Goal: Task Accomplishment & Management: Manage account settings

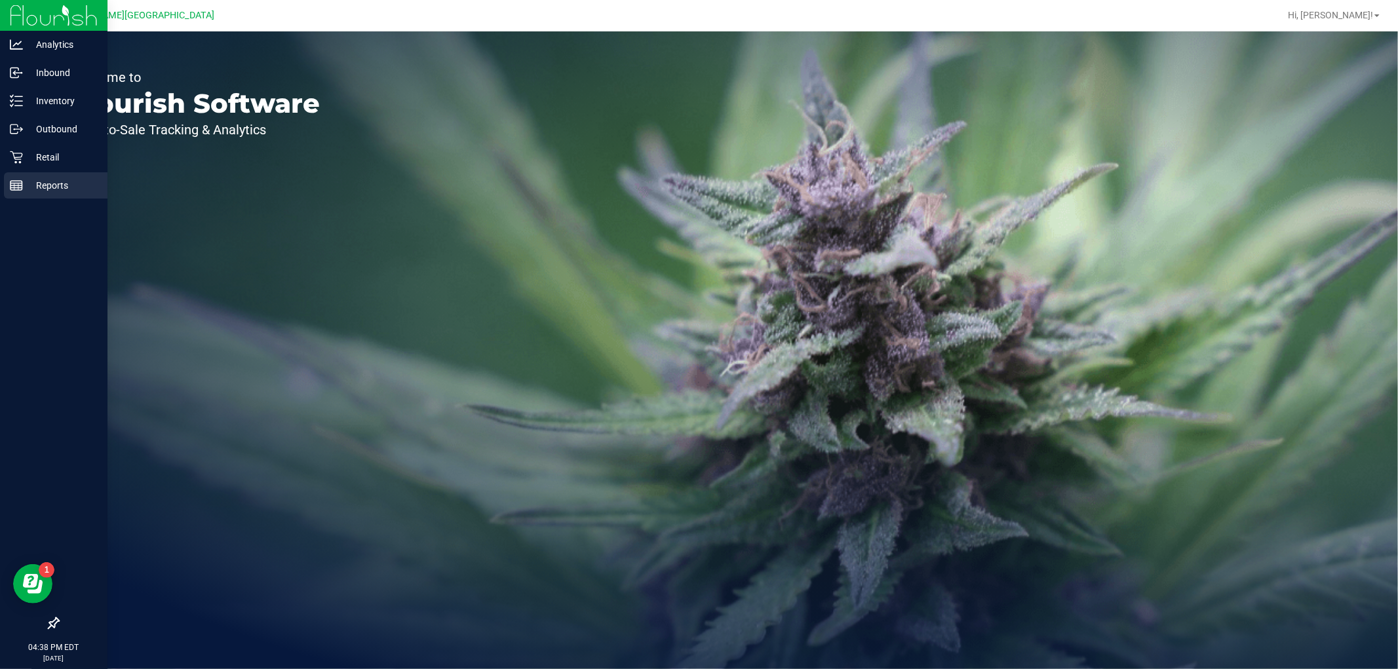
click at [56, 178] on p "Reports" at bounding box center [62, 186] width 79 height 16
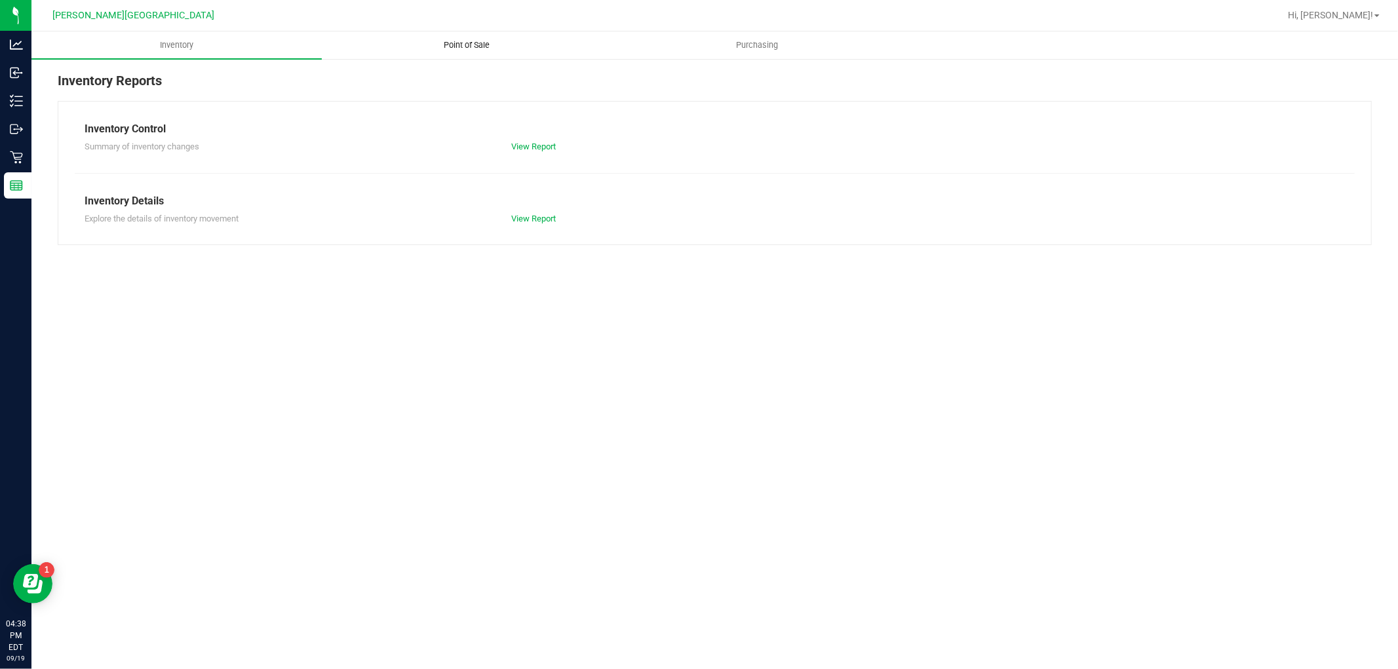
click at [494, 44] on span "Point of Sale" at bounding box center [467, 45] width 81 height 12
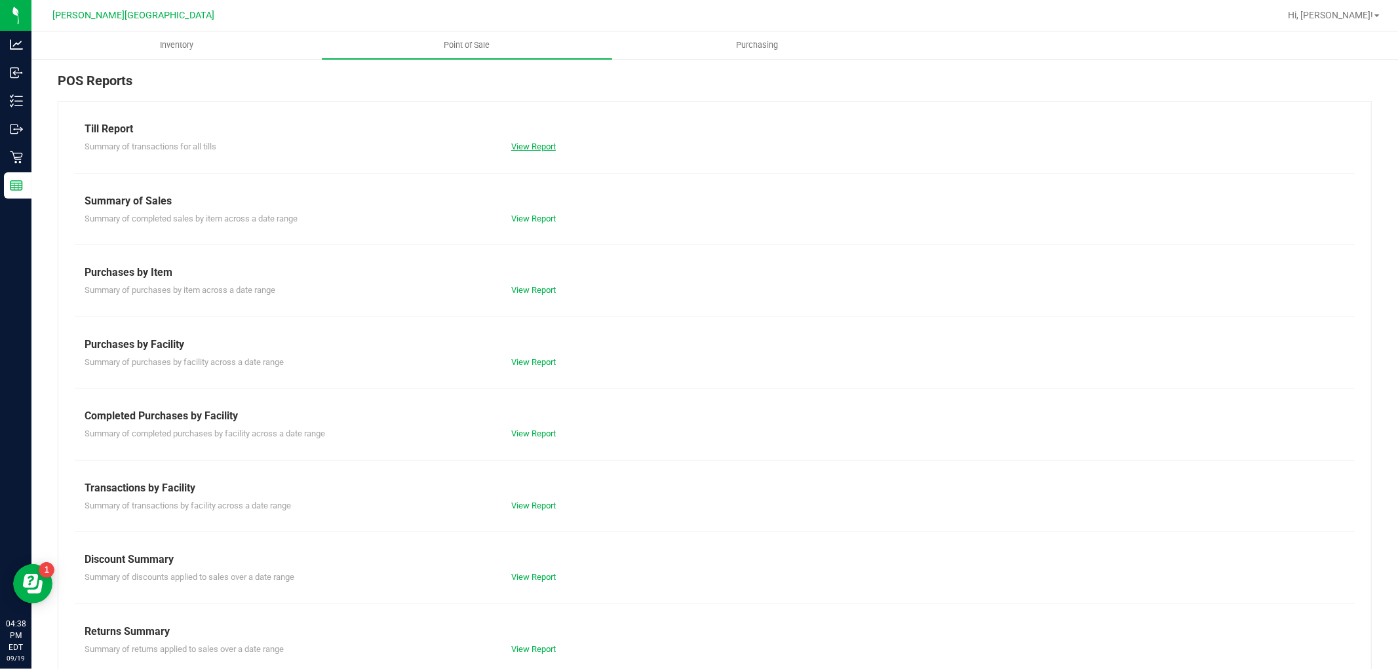
click at [539, 142] on link "View Report" at bounding box center [533, 147] width 45 height 10
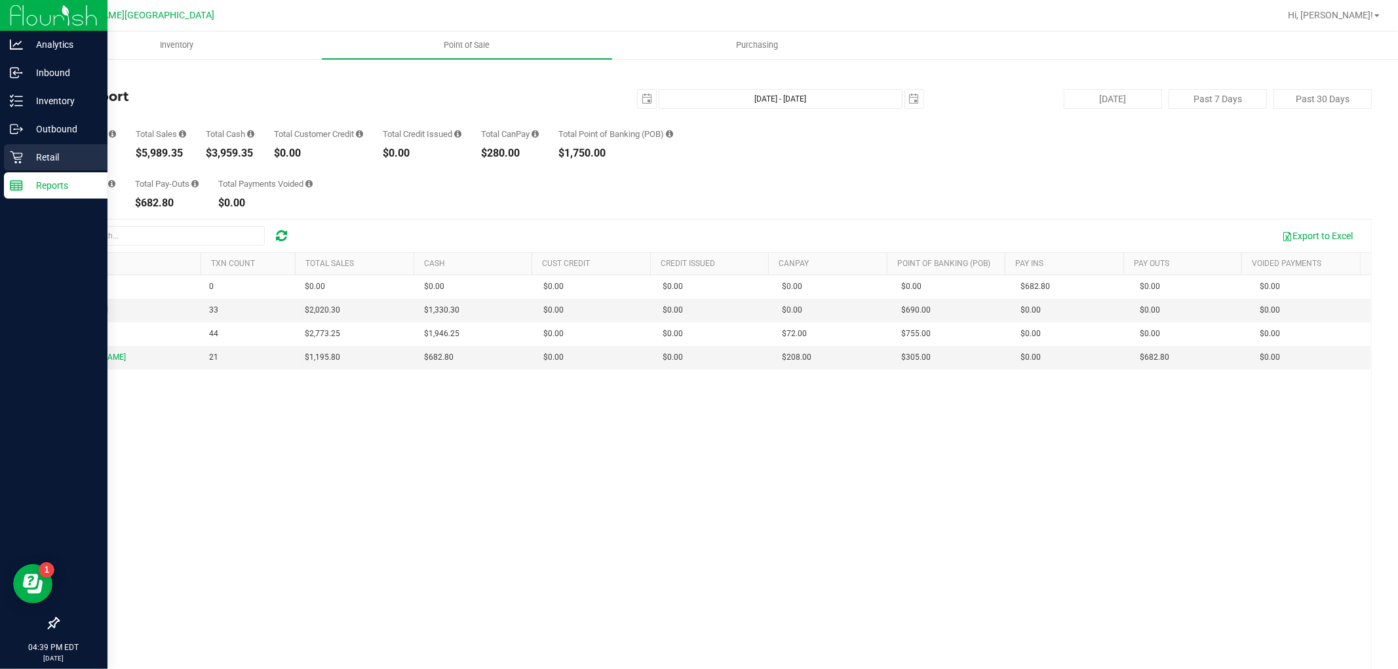
click at [57, 153] on p "Retail" at bounding box center [62, 157] width 79 height 16
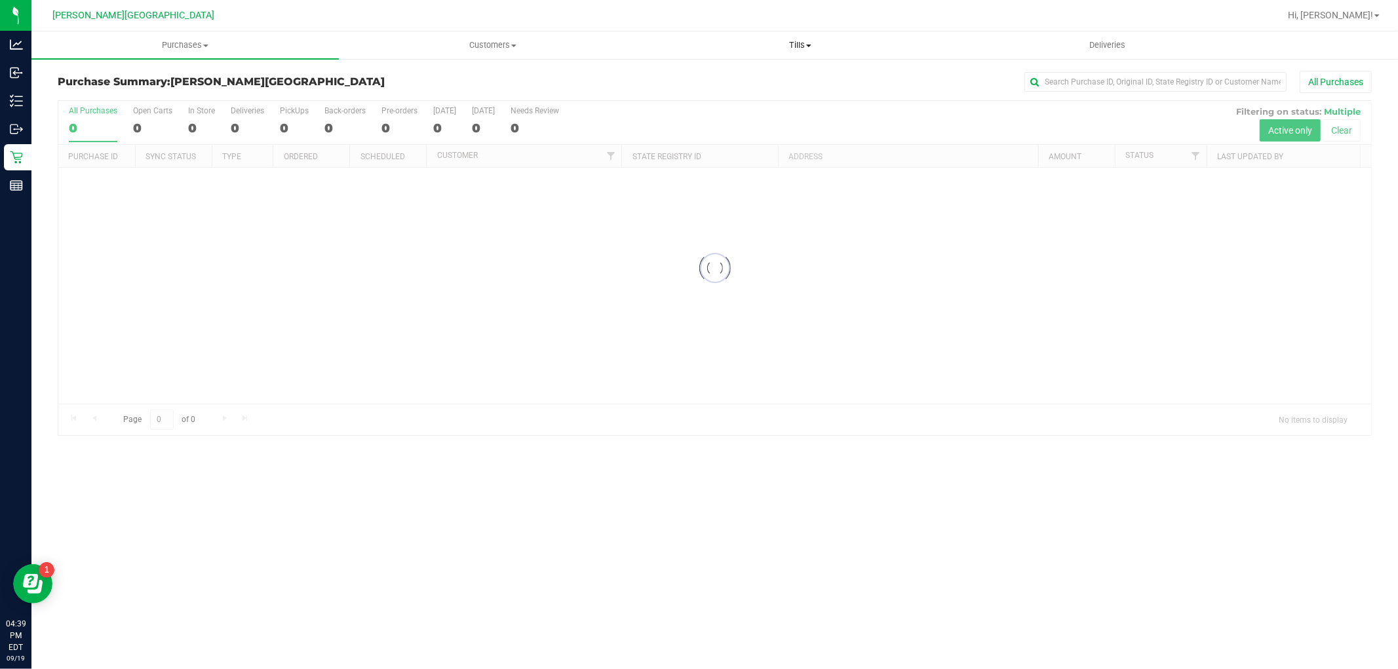
click at [796, 35] on uib-tab-heading "Tills Manage tills Reconcile e-payments" at bounding box center [800, 45] width 306 height 26
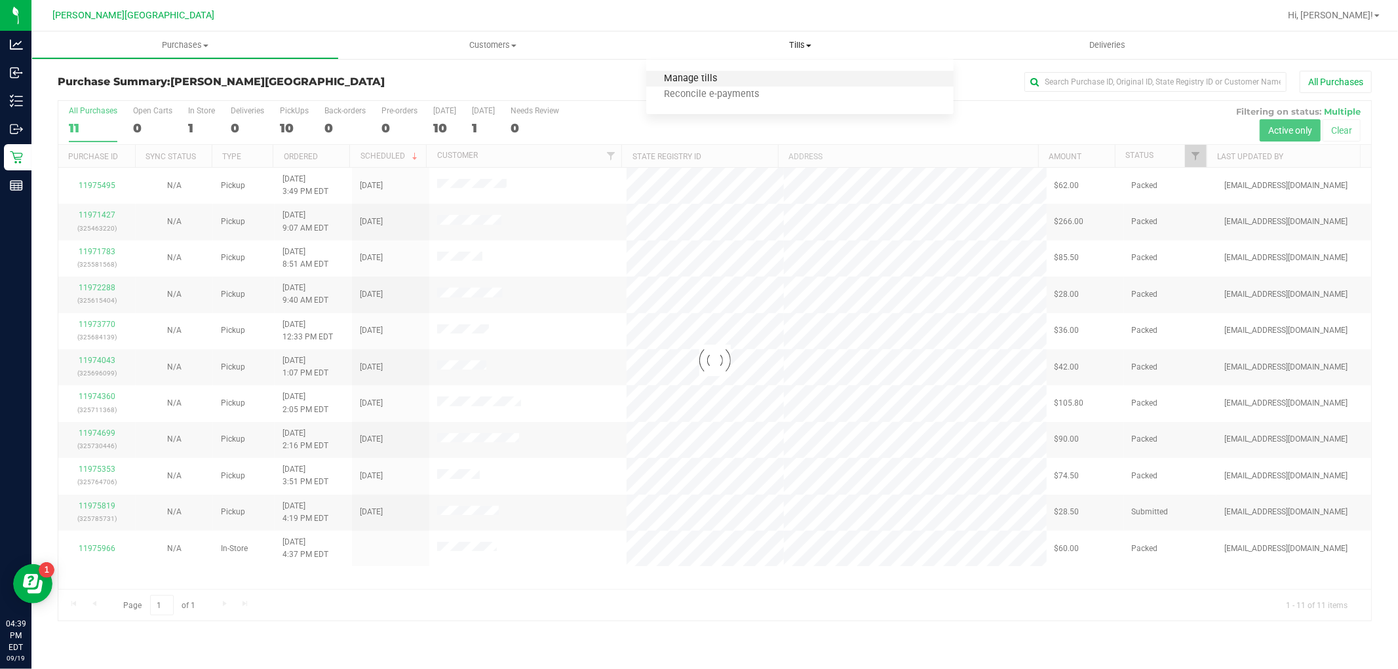
click at [731, 79] on span "Manage tills" at bounding box center [690, 78] width 88 height 11
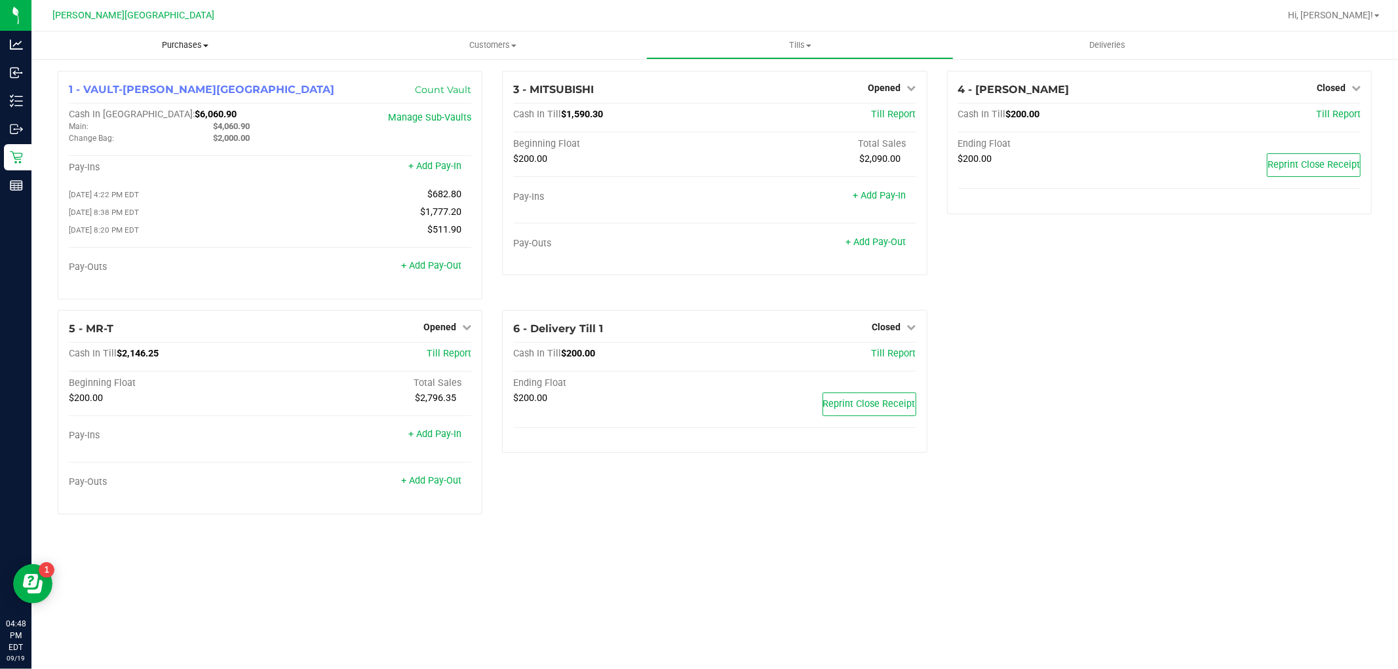
click at [168, 43] on span "Purchases" at bounding box center [184, 45] width 307 height 12
click at [90, 96] on span "Fulfillment" at bounding box center [71, 94] width 81 height 11
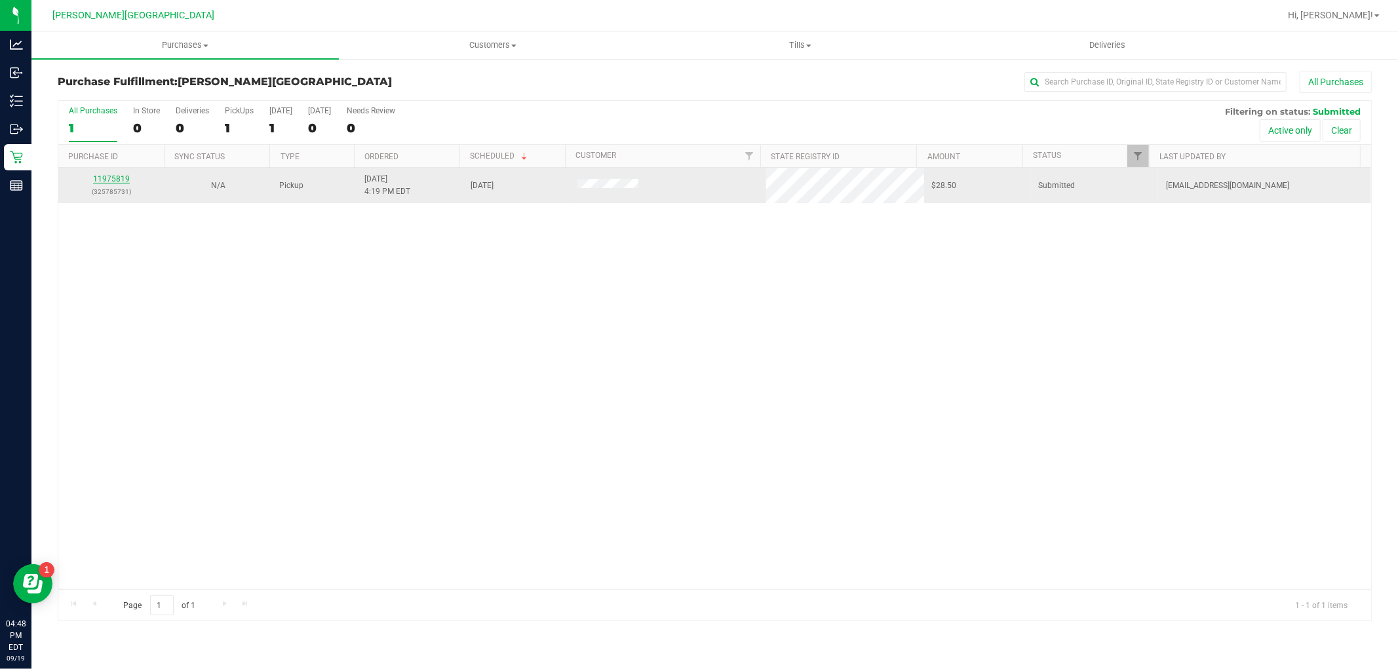
click at [122, 174] on link "11975819" at bounding box center [111, 178] width 37 height 9
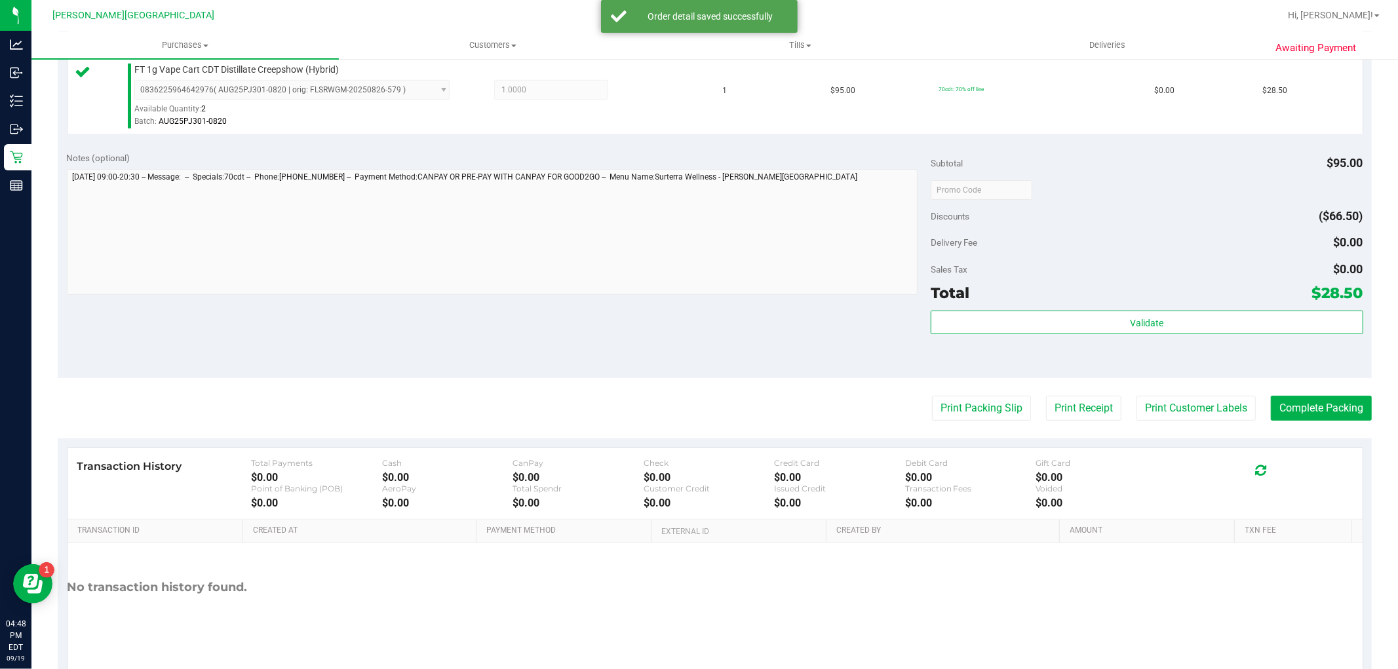
scroll to position [364, 0]
click at [1213, 336] on div "Validate" at bounding box center [1147, 338] width 432 height 59
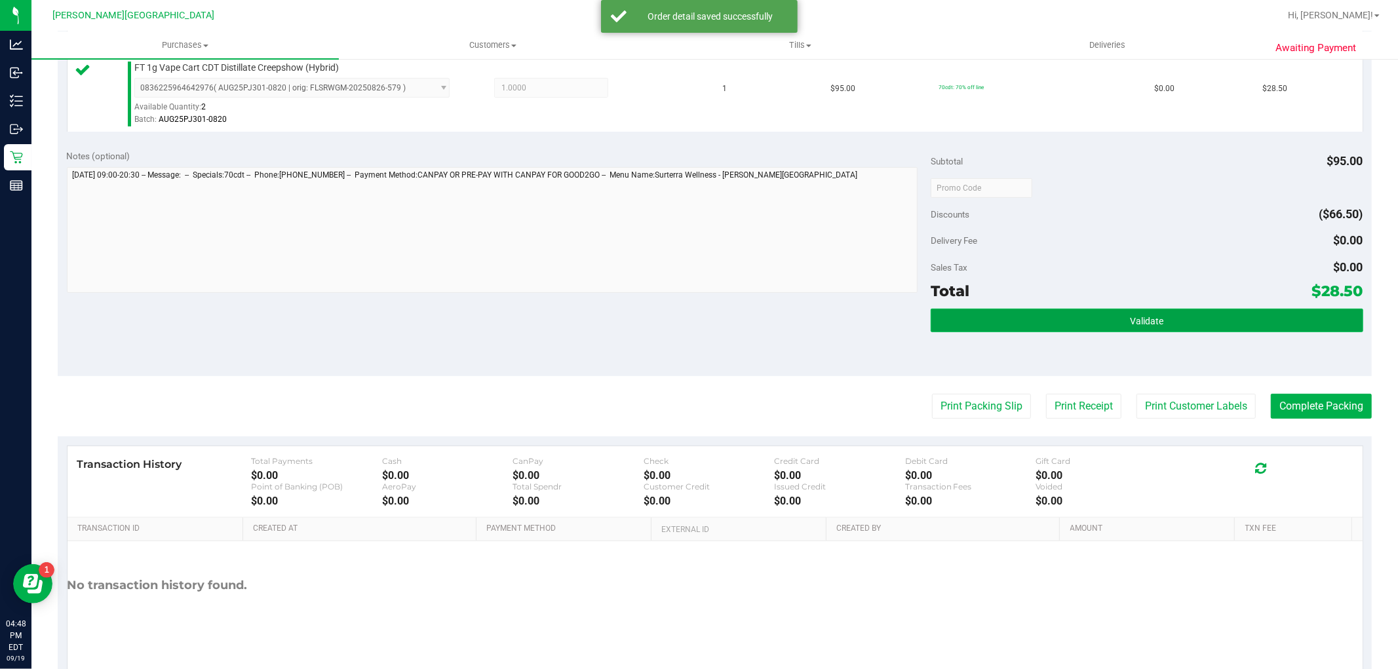
click at [1215, 326] on button "Validate" at bounding box center [1147, 321] width 432 height 24
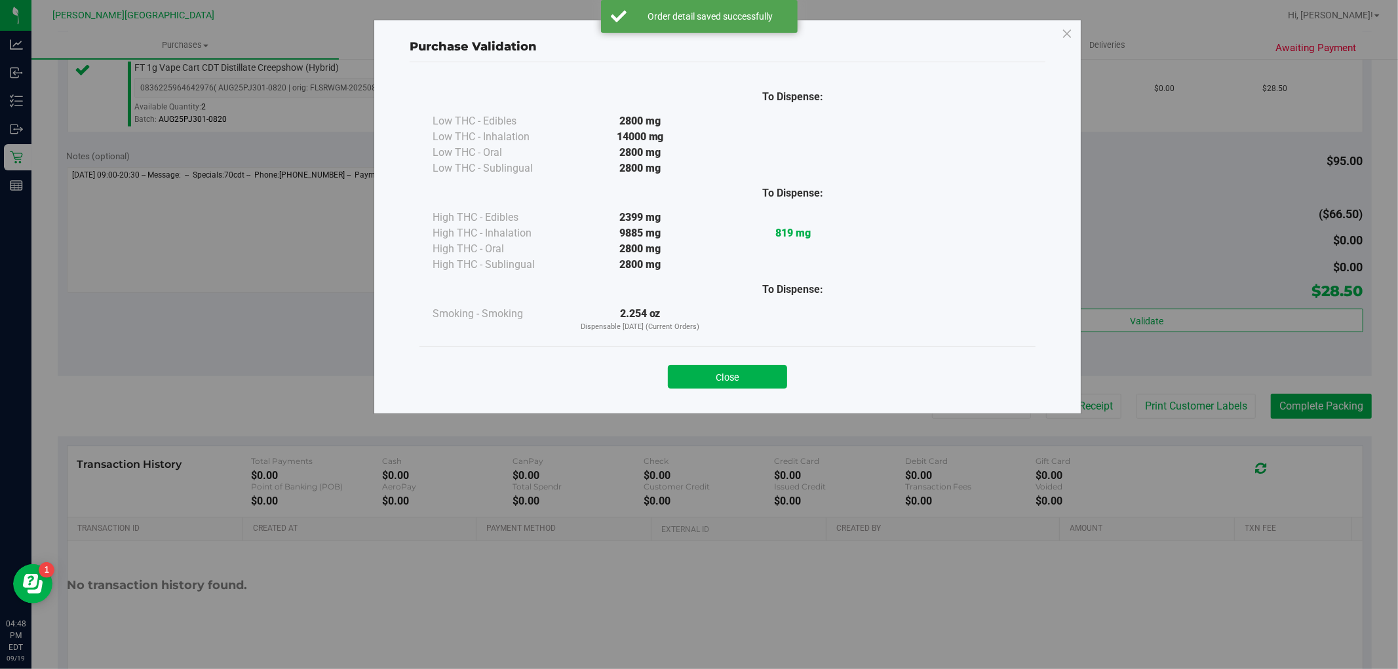
click at [762, 387] on button "Close" at bounding box center [727, 377] width 119 height 24
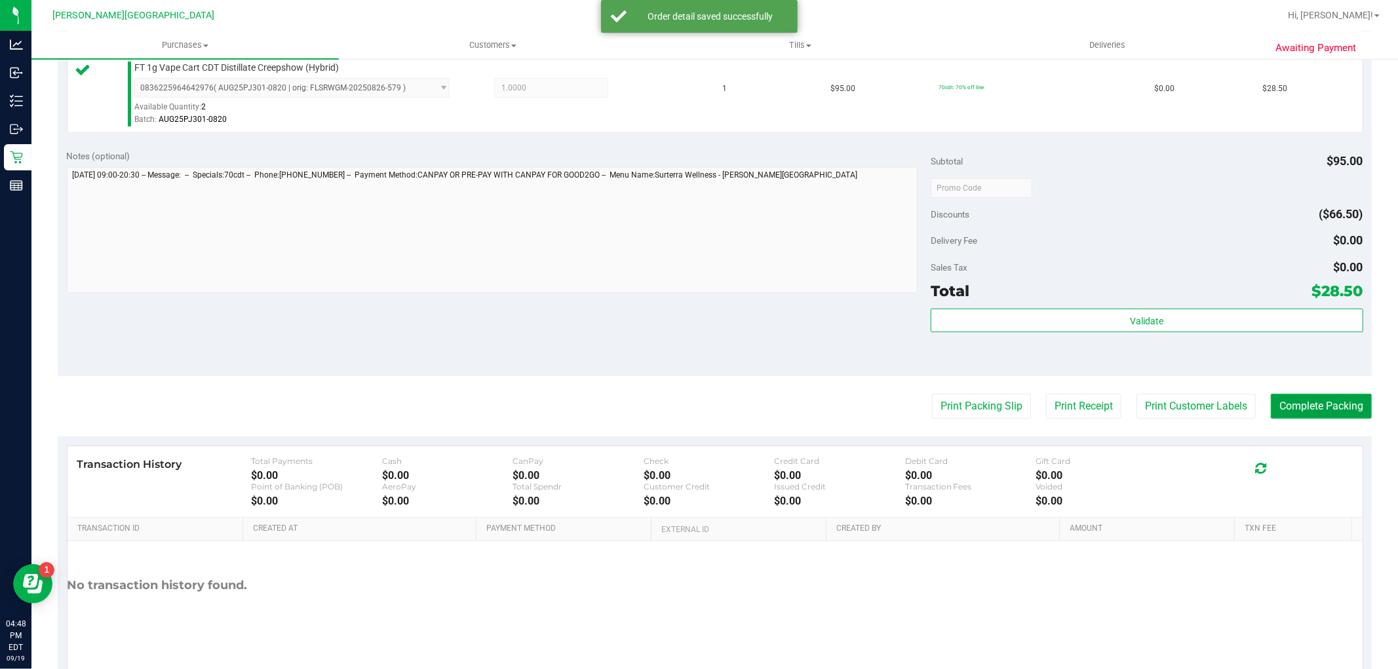
click at [1277, 395] on button "Complete Packing" at bounding box center [1321, 406] width 101 height 25
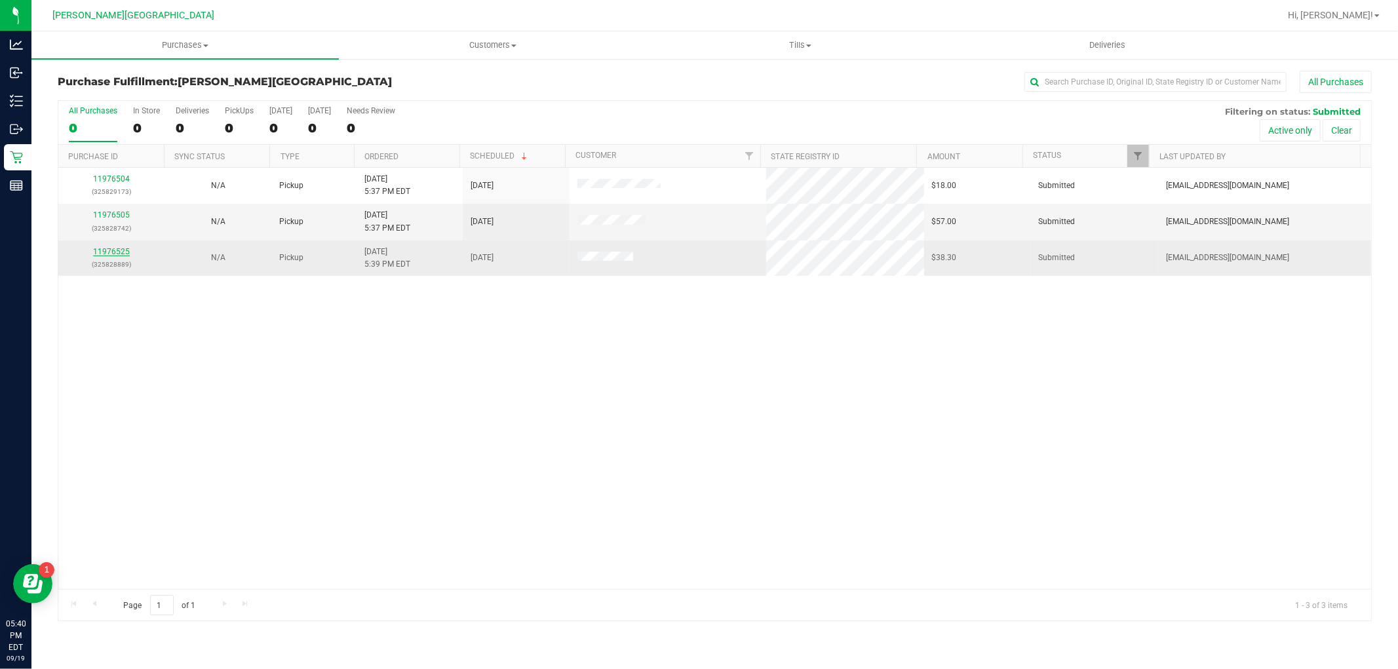
click at [123, 251] on link "11976525" at bounding box center [111, 251] width 37 height 9
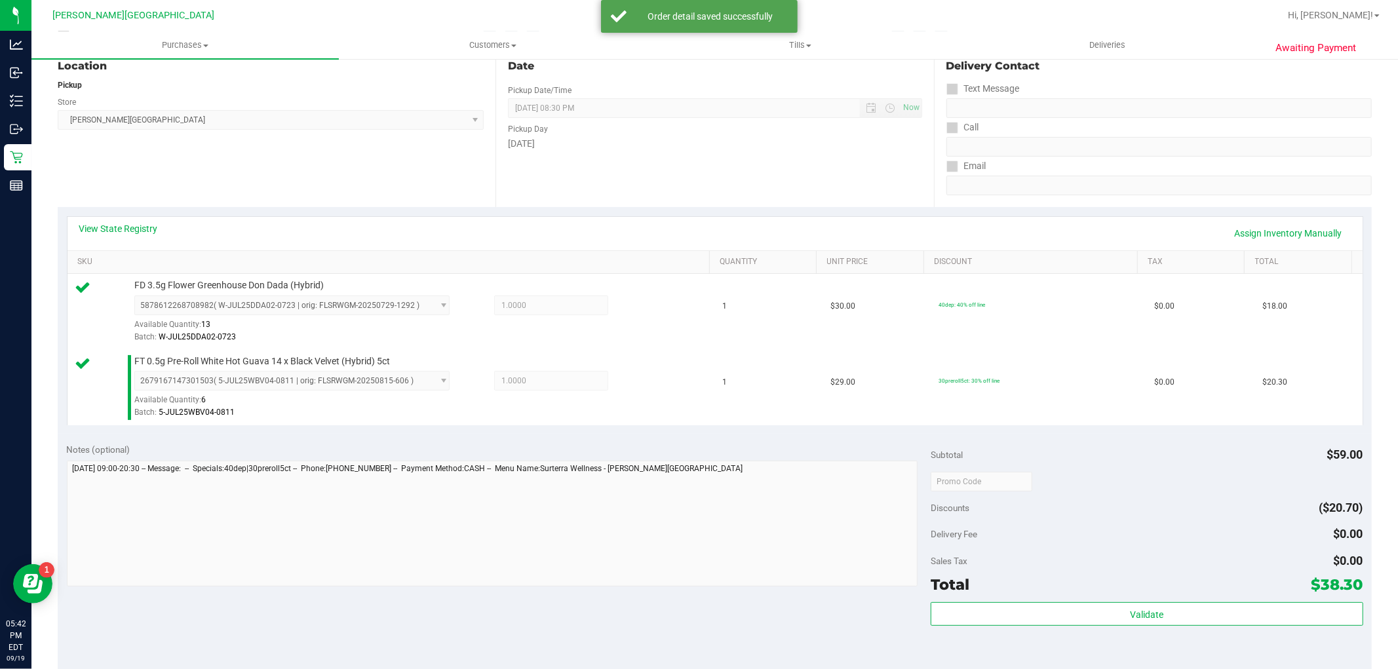
scroll to position [291, 0]
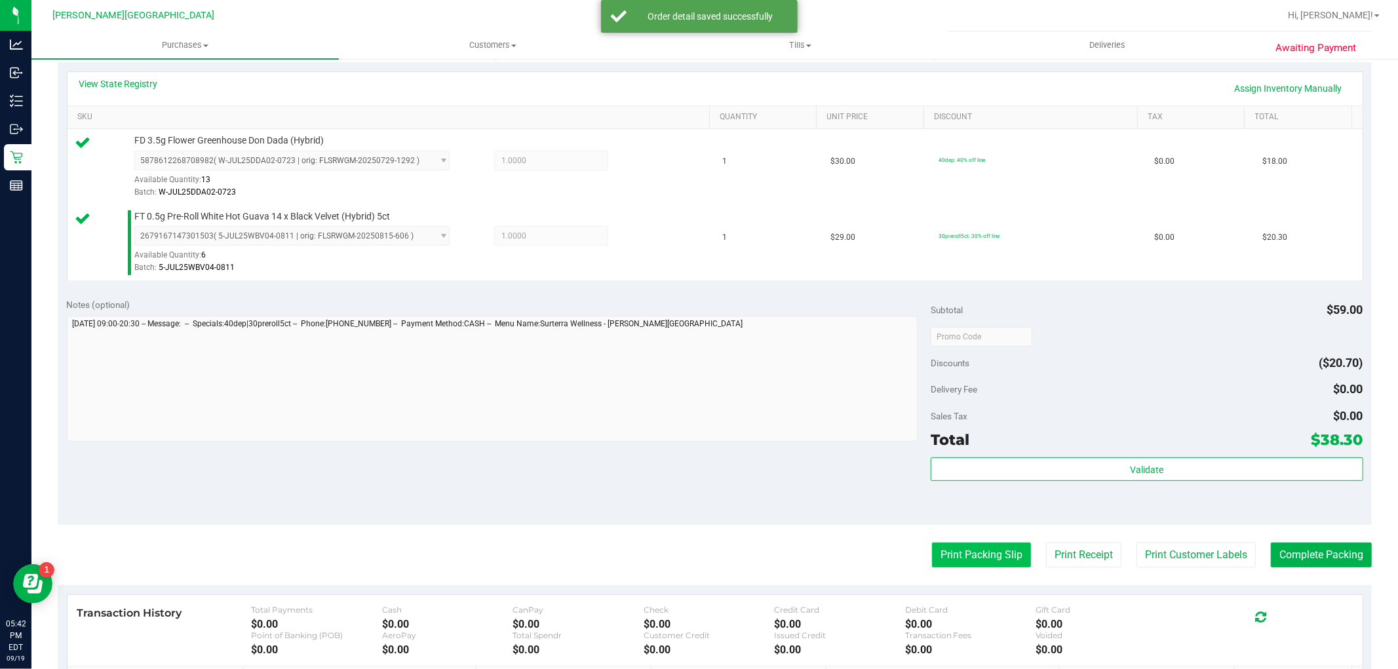
click at [975, 549] on button "Print Packing Slip" at bounding box center [981, 555] width 99 height 25
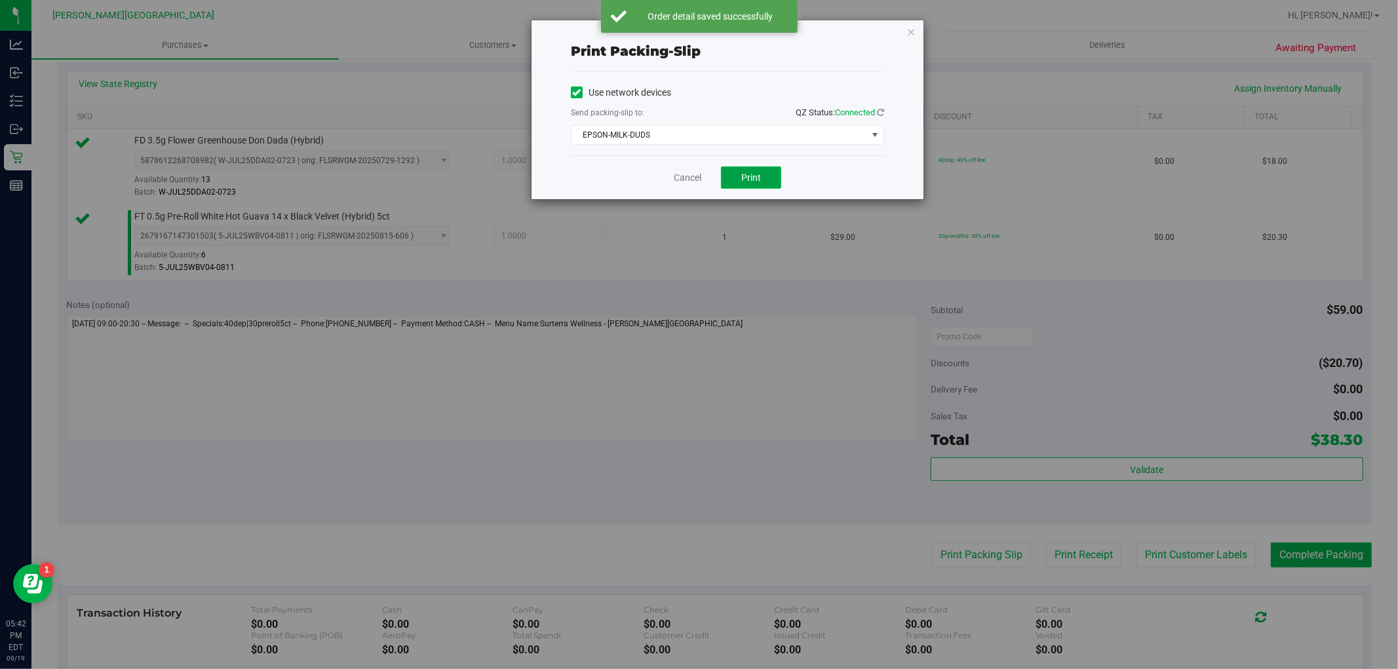
click at [754, 185] on button "Print" at bounding box center [751, 177] width 60 height 22
click at [849, 140] on span "EPSON-MILK-DUDS" at bounding box center [720, 135] width 296 height 18
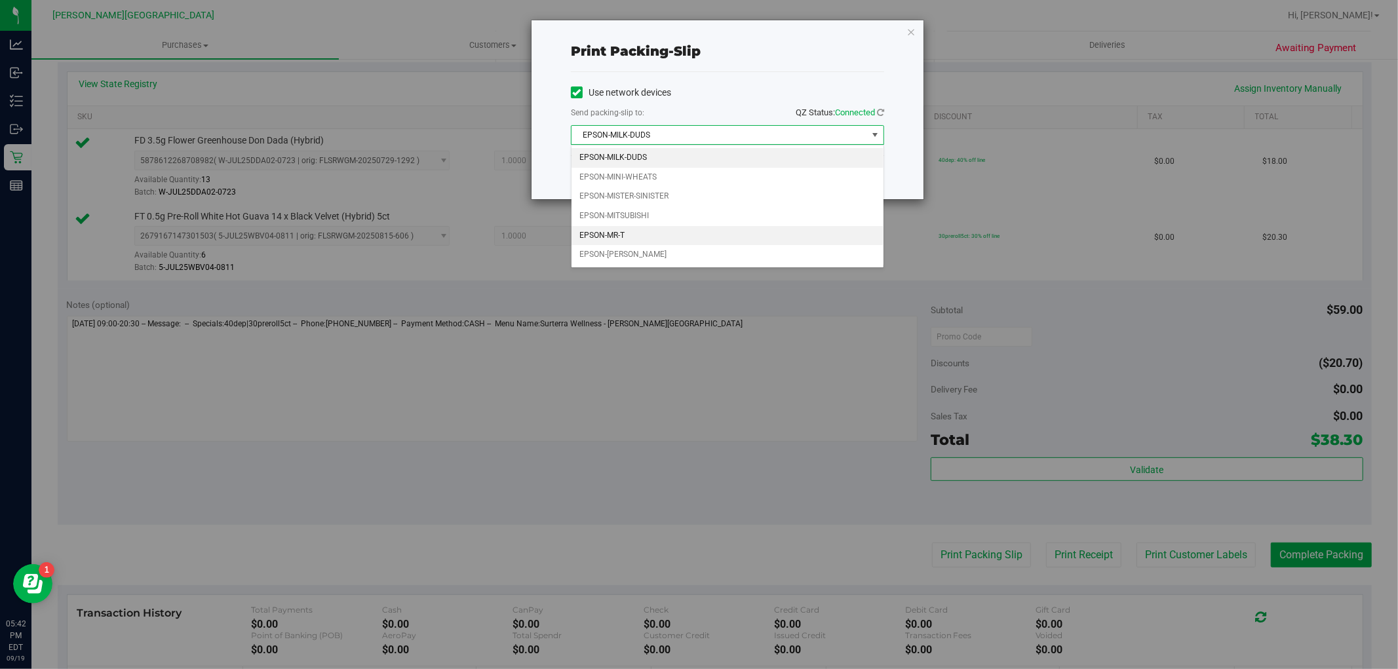
click at [705, 237] on li "EPSON-MR-T" at bounding box center [728, 236] width 312 height 20
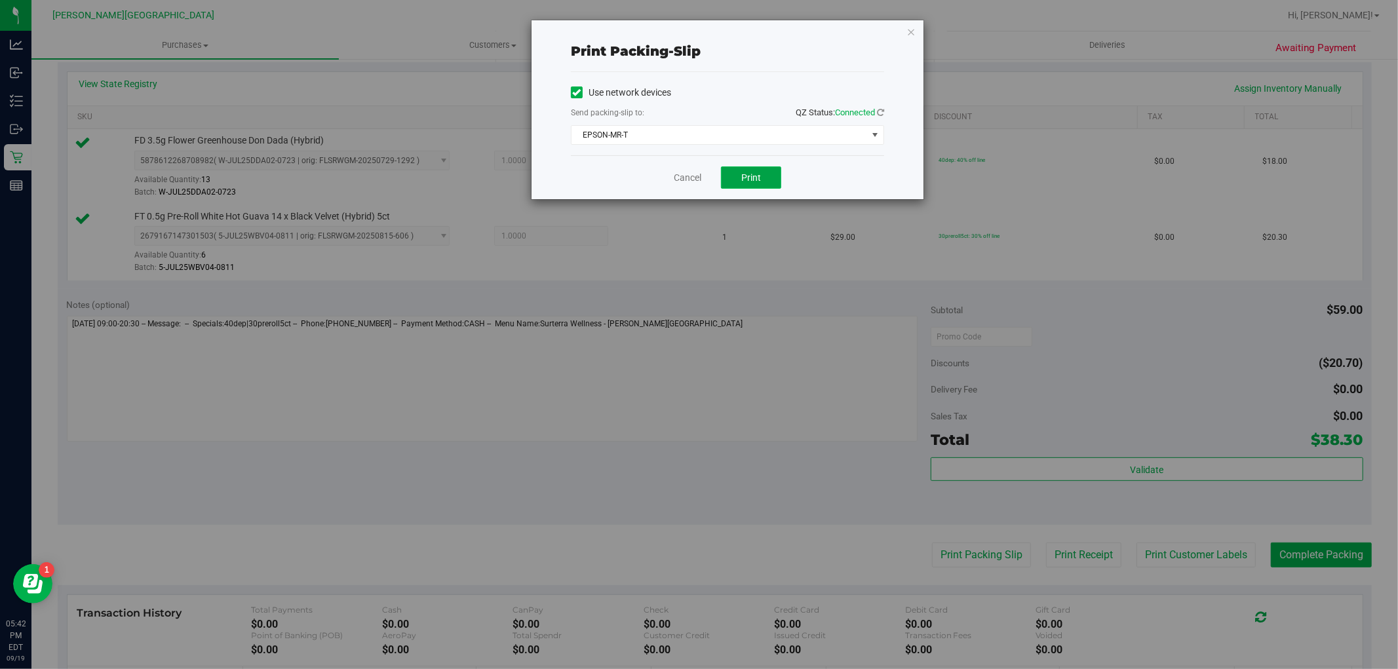
click at [755, 175] on span "Print" at bounding box center [751, 177] width 20 height 10
click at [912, 33] on icon "button" at bounding box center [910, 32] width 9 height 16
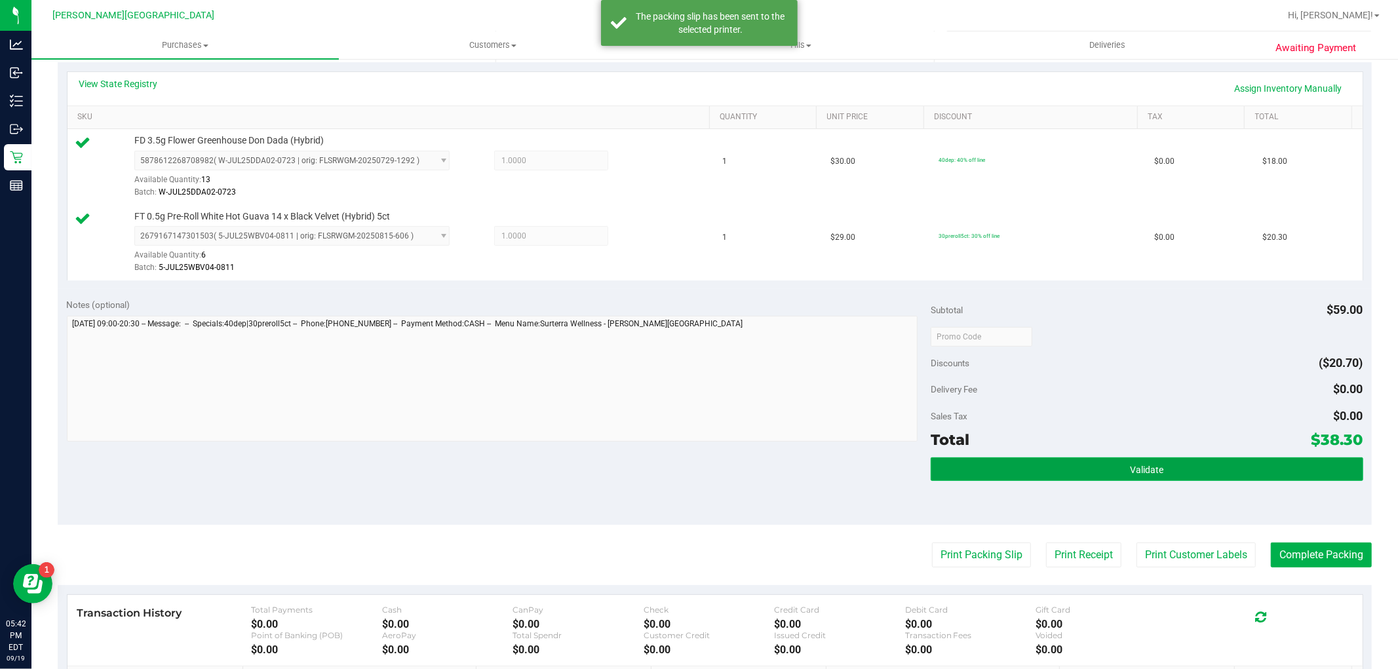
click at [1228, 461] on button "Validate" at bounding box center [1147, 470] width 432 height 24
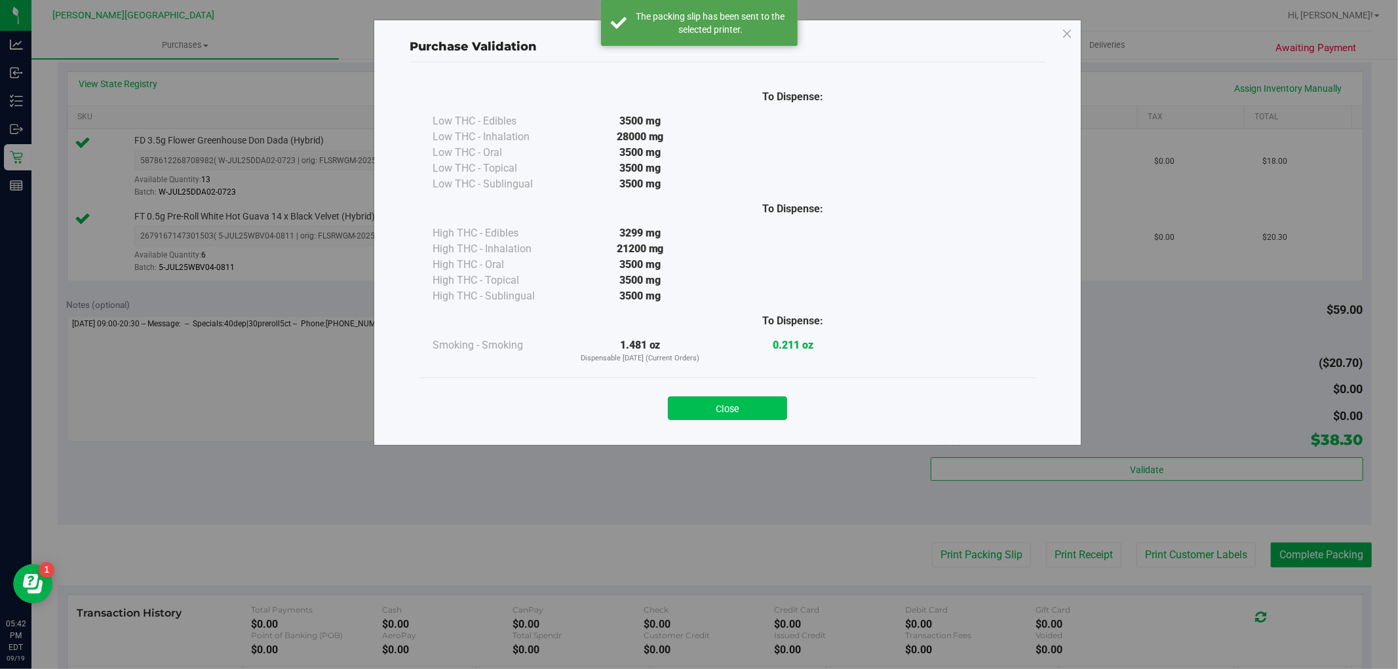
click at [783, 404] on button "Close" at bounding box center [727, 409] width 119 height 24
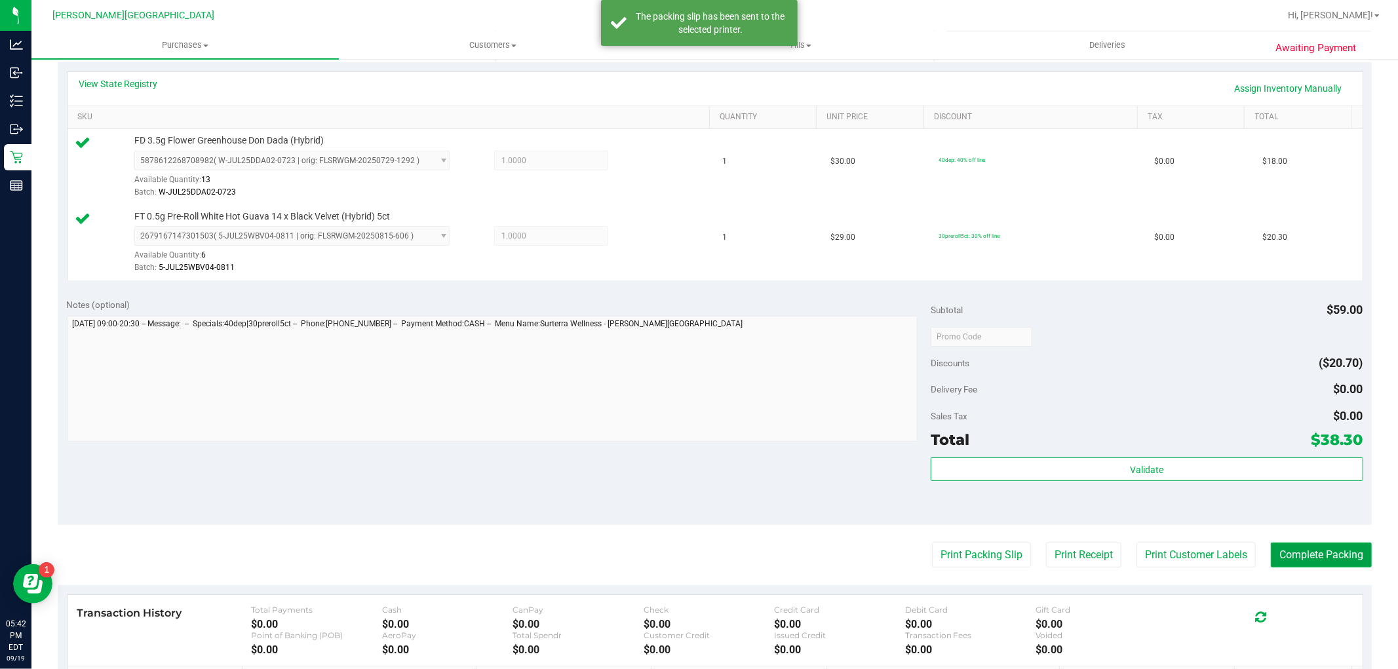
click at [1316, 554] on button "Complete Packing" at bounding box center [1321, 555] width 101 height 25
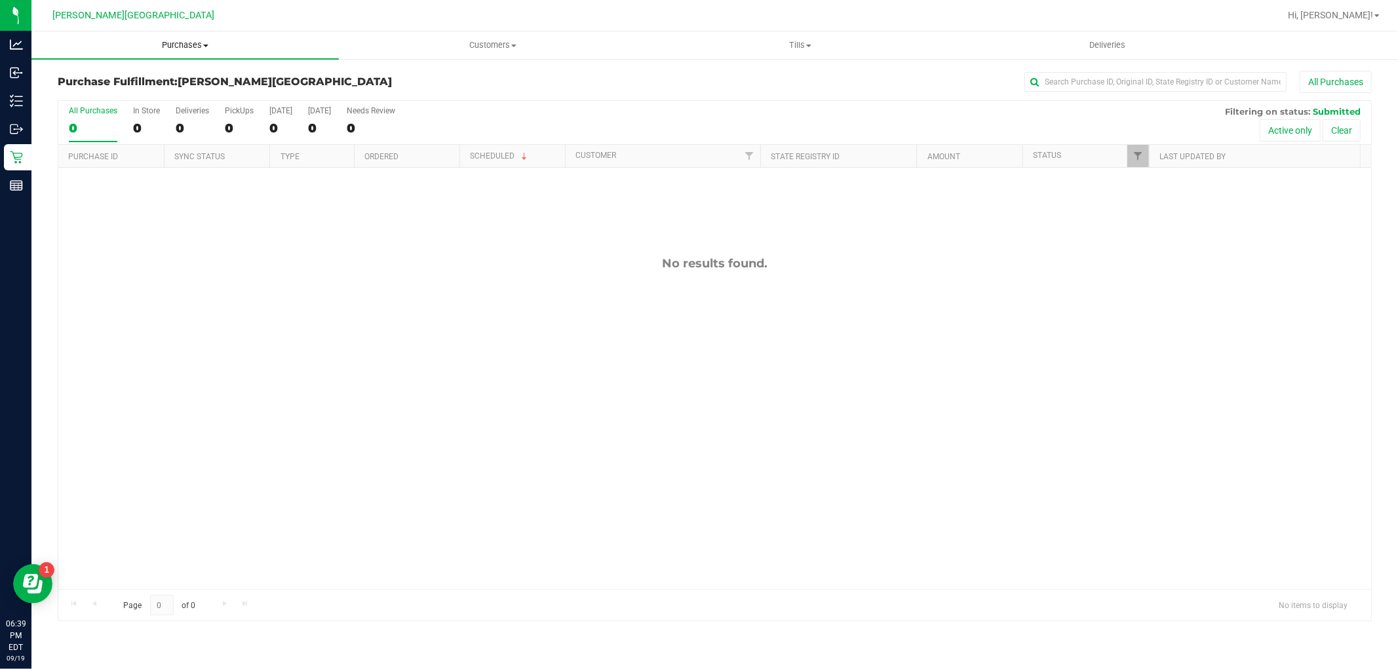
click at [188, 37] on uib-tab-heading "Purchases Summary of purchases Fulfillment All purchases" at bounding box center [184, 45] width 307 height 28
click at [81, 96] on span "Fulfillment" at bounding box center [71, 94] width 81 height 11
click at [206, 51] on uib-tab-heading "Purchases Summary of purchases Fulfillment All purchases" at bounding box center [184, 45] width 307 height 28
click at [140, 90] on li "Fulfillment" at bounding box center [184, 95] width 307 height 16
click at [179, 46] on span "Purchases" at bounding box center [184, 45] width 307 height 12
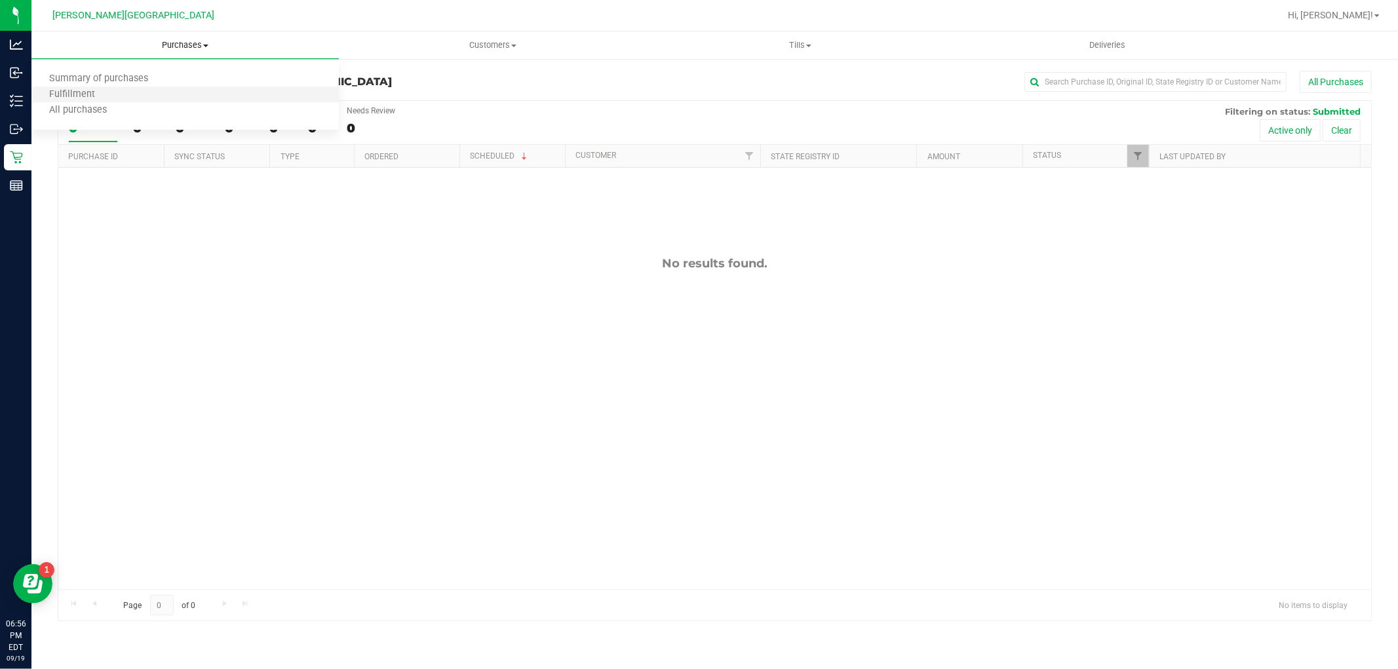
click at [123, 94] on li "Fulfillment" at bounding box center [184, 95] width 307 height 16
click at [175, 43] on span "Purchases" at bounding box center [184, 45] width 307 height 12
click at [151, 90] on li "Fulfillment" at bounding box center [184, 95] width 307 height 16
click at [180, 48] on span "Purchases" at bounding box center [184, 45] width 307 height 12
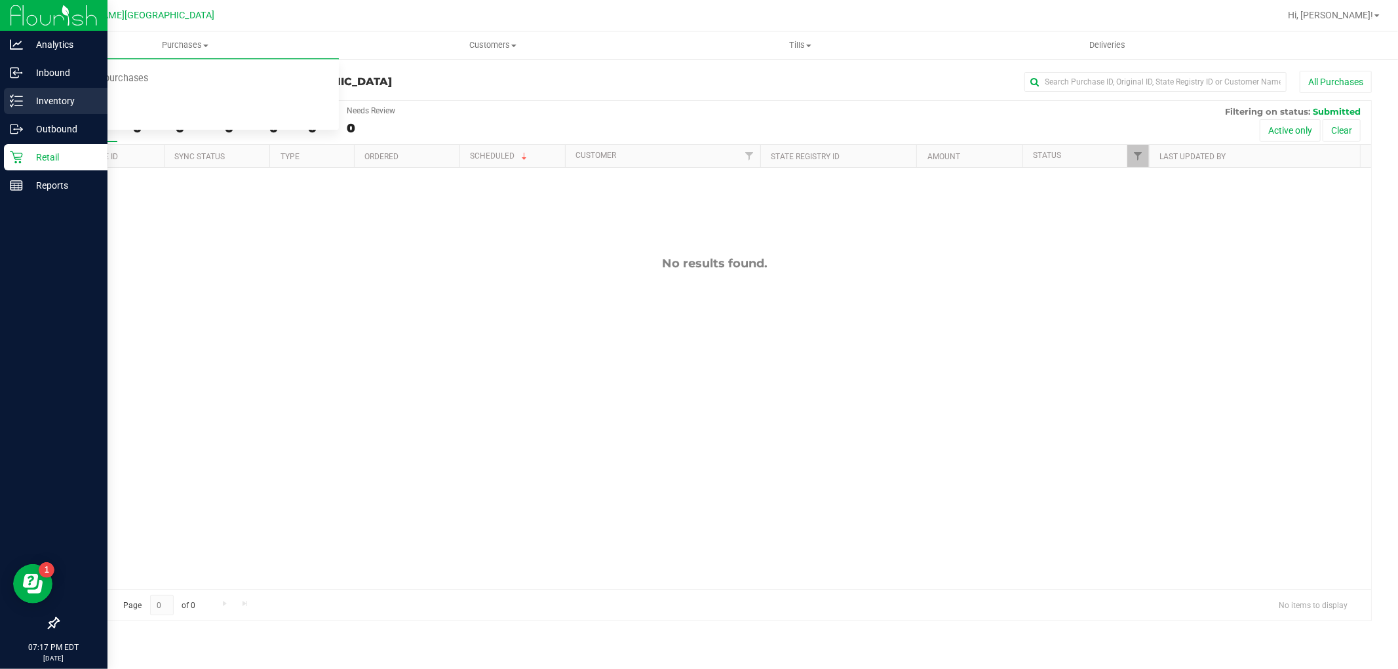
click at [47, 107] on p "Inventory" at bounding box center [62, 101] width 79 height 16
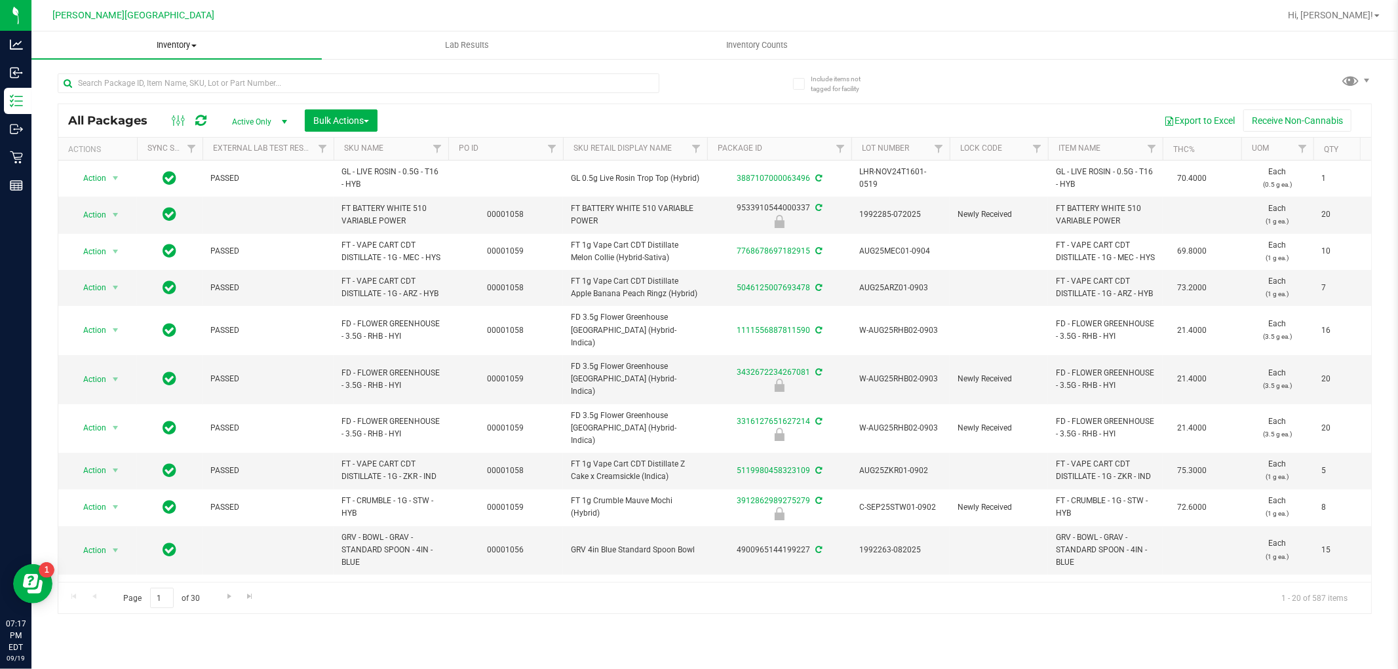
click at [168, 43] on span "Inventory" at bounding box center [176, 45] width 290 height 12
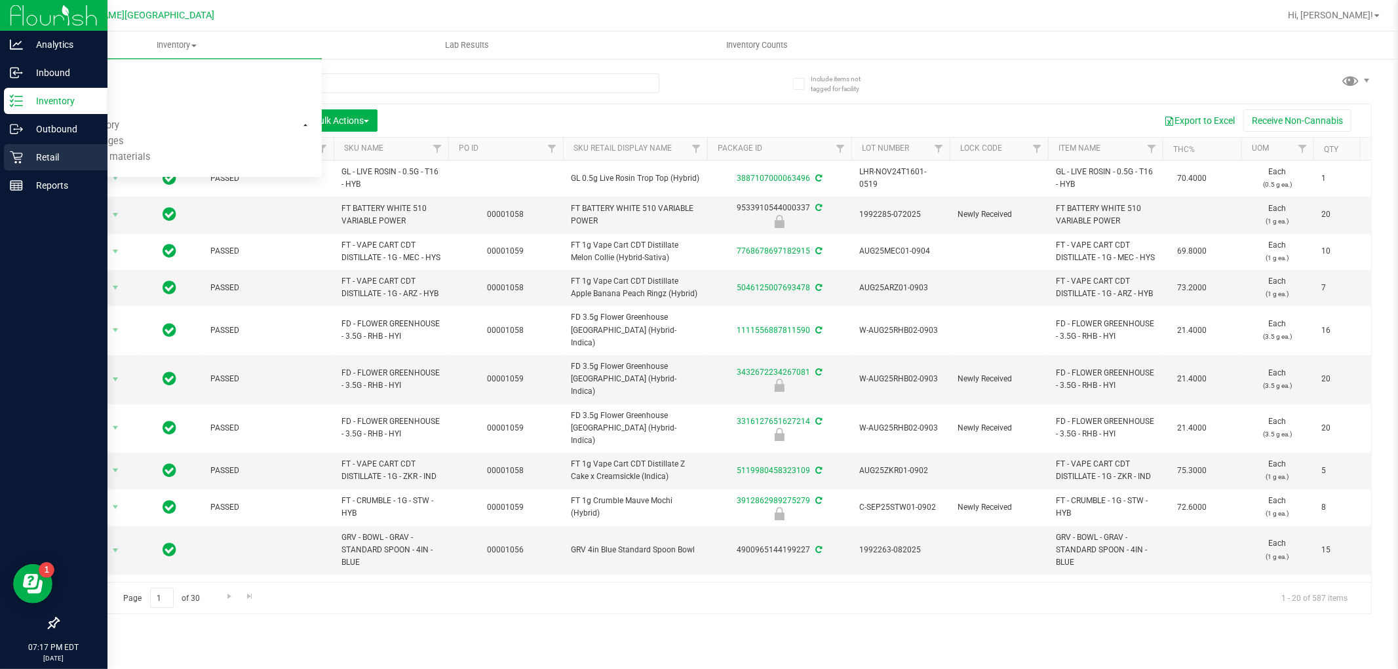
click at [27, 155] on p "Retail" at bounding box center [62, 157] width 79 height 16
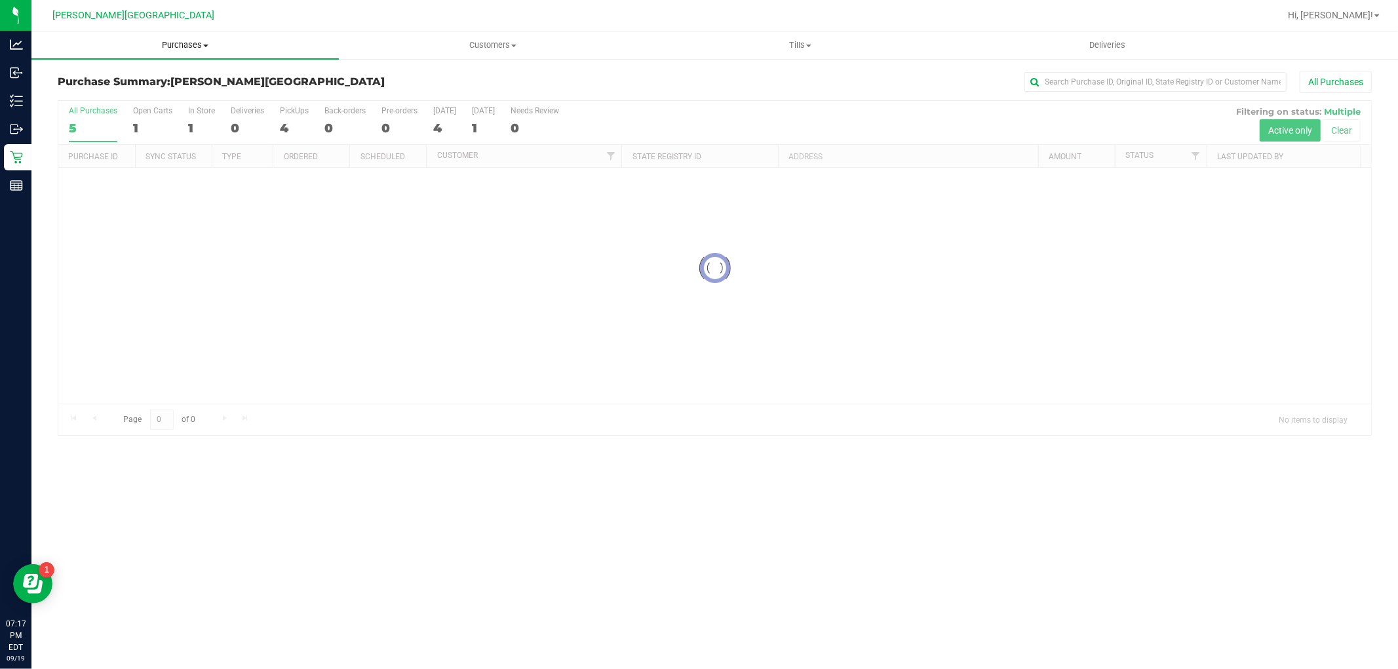
click at [185, 49] on span "Purchases" at bounding box center [184, 45] width 307 height 12
click at [149, 77] on span "Summary of purchases" at bounding box center [98, 78] width 134 height 11
click at [179, 49] on span "Purchases" at bounding box center [184, 45] width 307 height 12
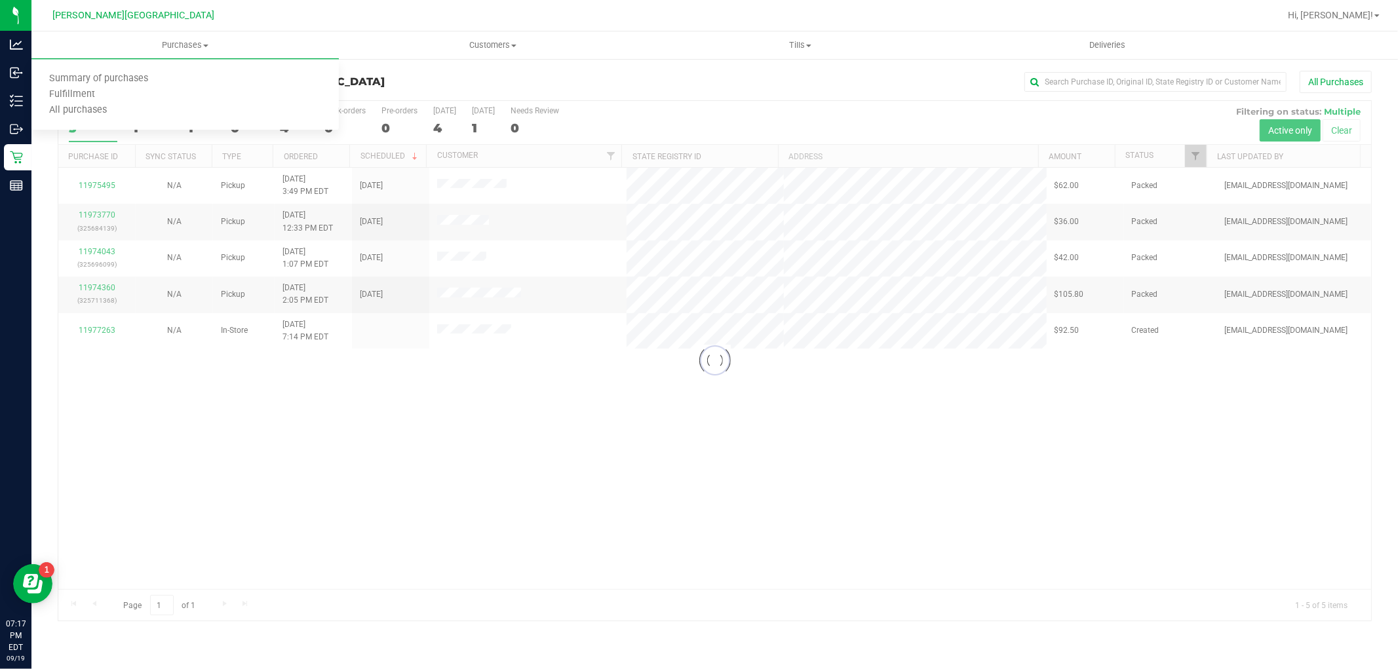
drag, startPoint x: 507, startPoint y: 499, endPoint x: 507, endPoint y: 488, distance: 11.8
click at [507, 496] on div at bounding box center [714, 361] width 1313 height 520
